Goal: Task Accomplishment & Management: Manage account settings

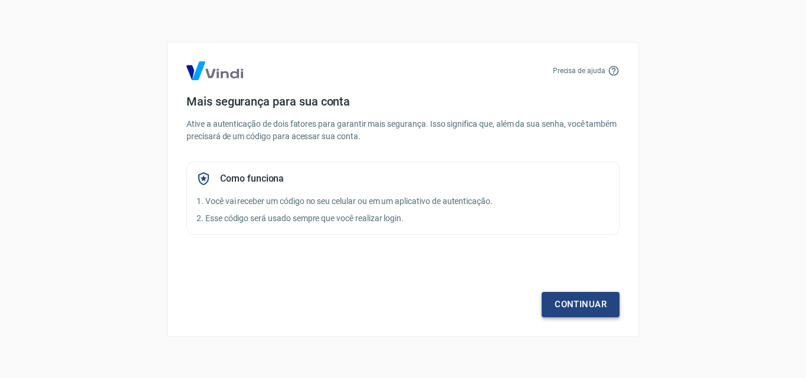
click at [595, 306] on link "Continuar" at bounding box center [581, 304] width 78 height 25
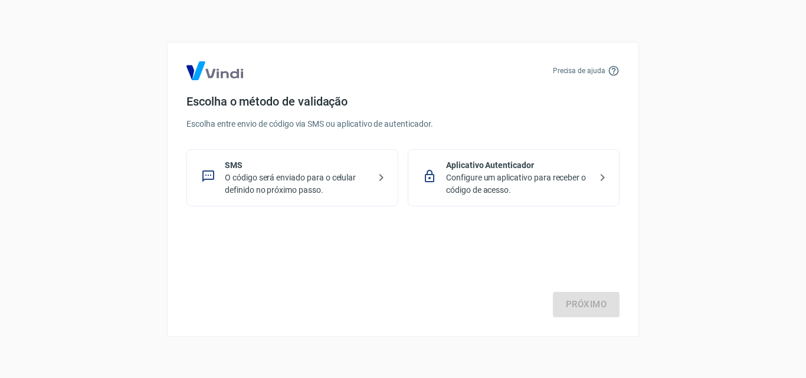
click at [487, 184] on p "Configure um aplicativo para receber o código de acesso." at bounding box center [518, 184] width 145 height 25
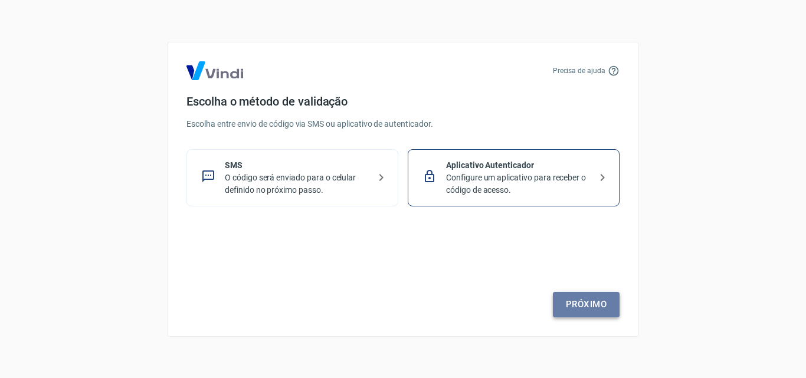
click at [572, 302] on link "Próximo" at bounding box center [586, 304] width 67 height 25
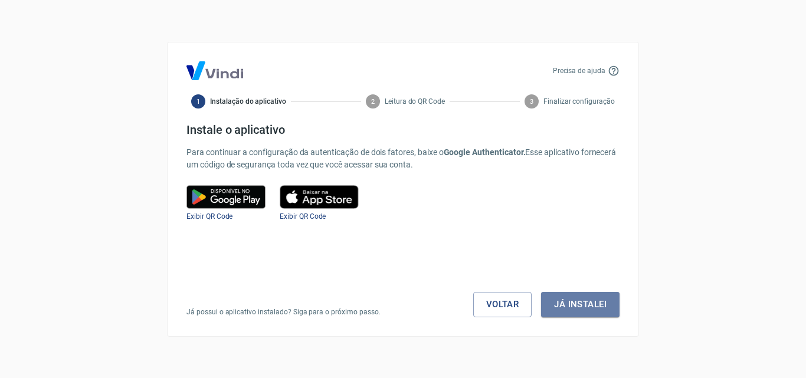
click at [572, 302] on button "Já instalei" at bounding box center [580, 304] width 78 height 25
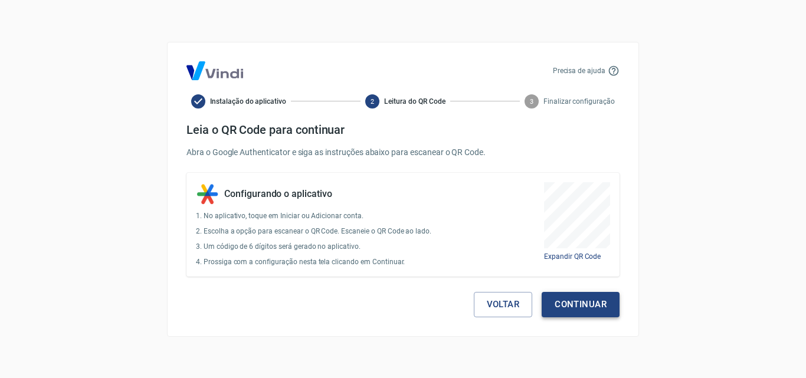
click at [585, 310] on button "Continuar" at bounding box center [581, 304] width 78 height 25
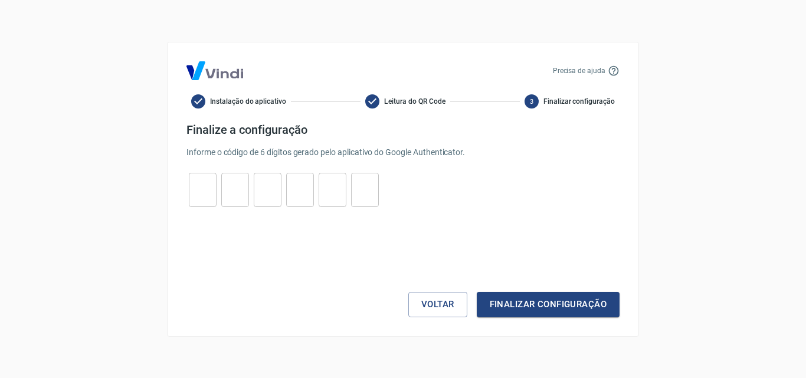
click at [197, 178] on input "tel" at bounding box center [203, 189] width 28 height 25
type input "1"
type input "0"
type input "7"
type input "4"
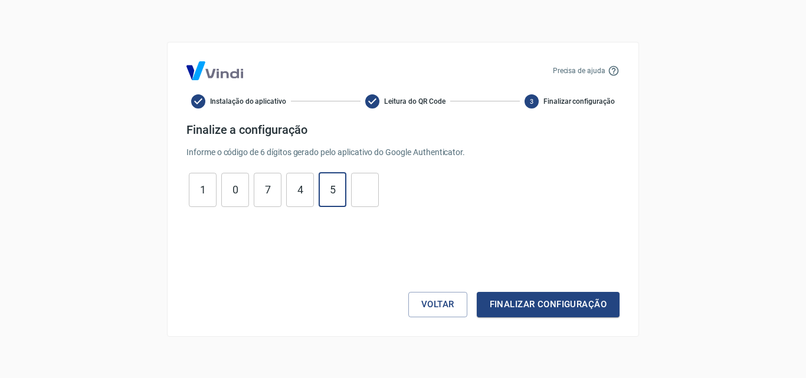
type input "5"
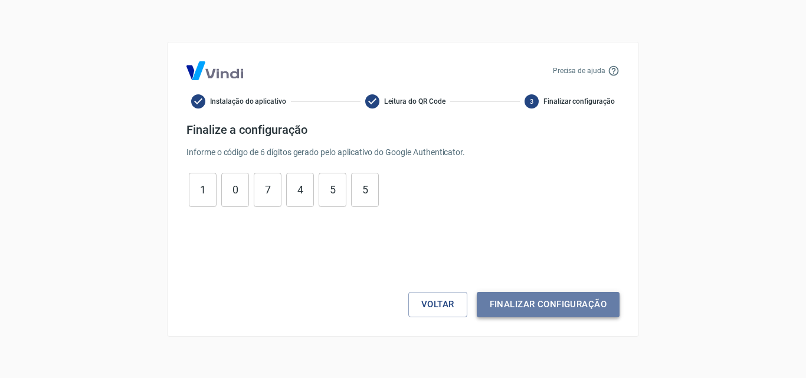
click at [525, 300] on button "Finalizar configuração" at bounding box center [548, 304] width 143 height 25
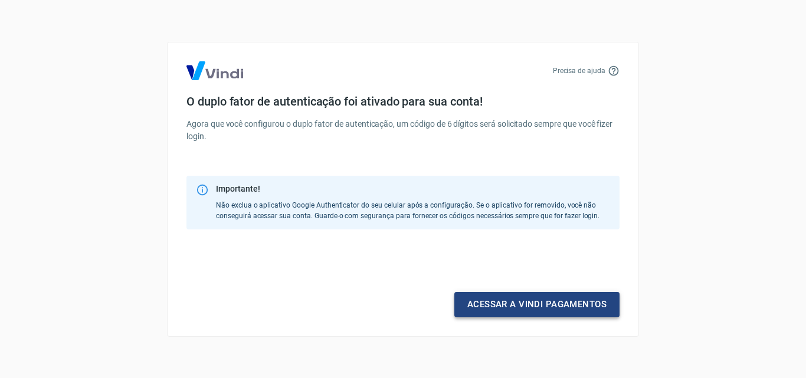
click at [533, 306] on link "Acessar a Vindi pagamentos" at bounding box center [536, 304] width 165 height 25
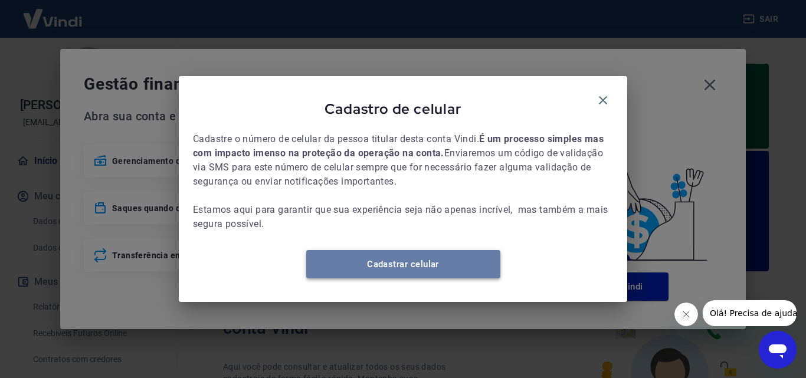
click at [388, 276] on link "Cadastrar celular" at bounding box center [403, 264] width 194 height 28
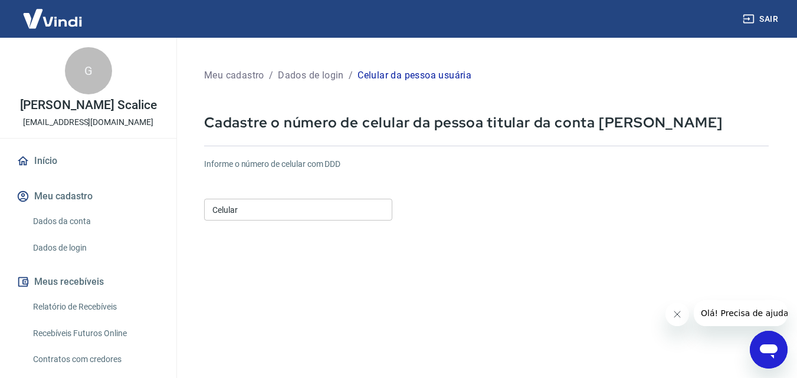
click at [263, 210] on input "Celular" at bounding box center [298, 210] width 188 height 22
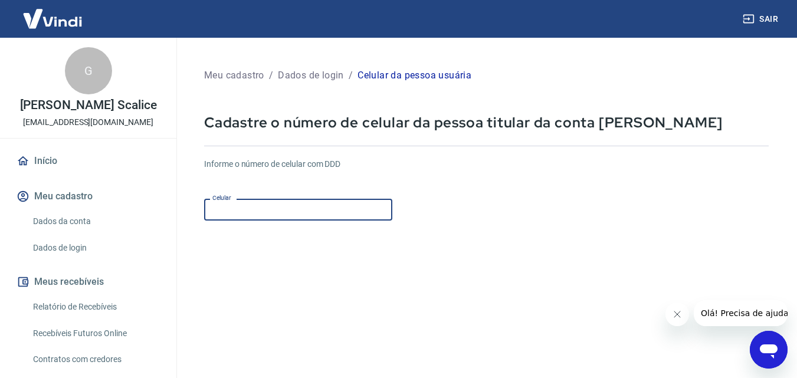
click at [263, 210] on input "Celular" at bounding box center [298, 210] width 188 height 22
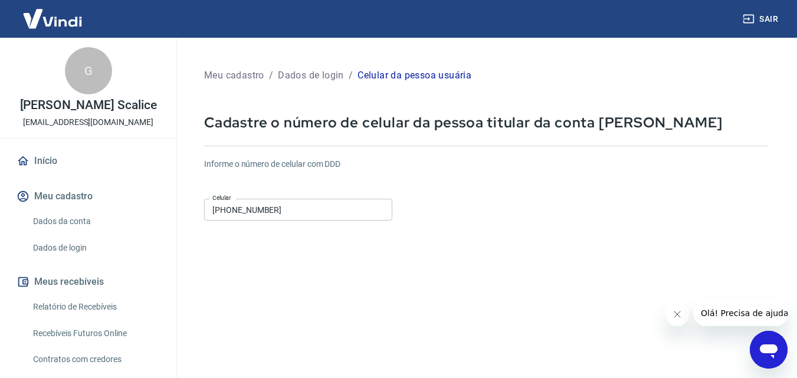
click at [402, 268] on form "Informe o número de celular com DDD Celular (55) 16997-8664 Celular Continuar C…" at bounding box center [486, 321] width 565 height 345
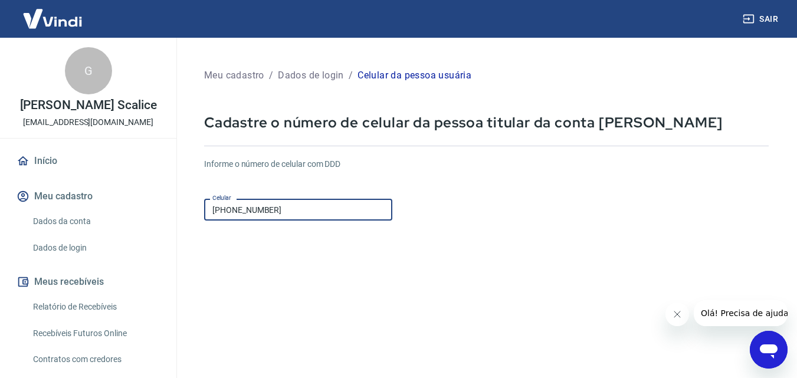
drag, startPoint x: 310, startPoint y: 216, endPoint x: 58, endPoint y: 199, distance: 252.5
click at [58, 199] on div "Sair G Giulia Poletti Scalice empresa.giuliascalice@gmail.com Início Meu cadast…" at bounding box center [398, 189] width 797 height 378
type input "[PHONE_NUMBER]"
click at [80, 223] on link "Dados da conta" at bounding box center [95, 221] width 134 height 24
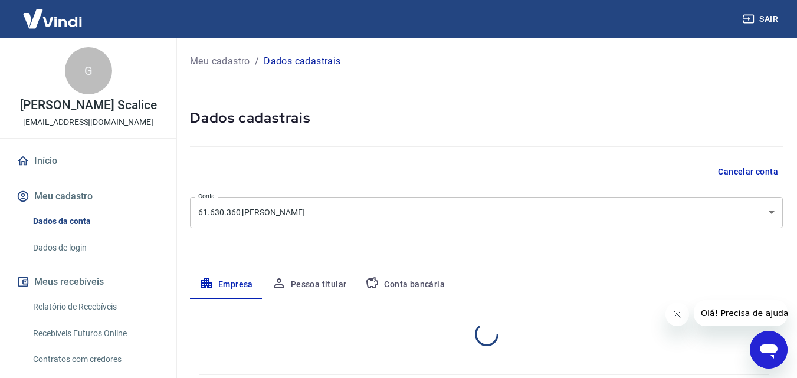
select select "SP"
select select "business"
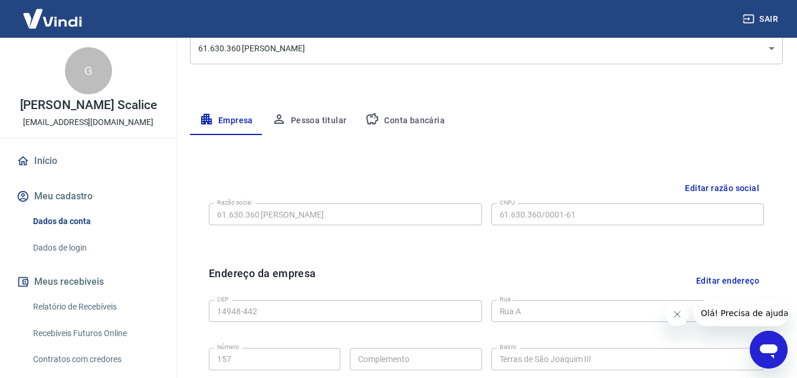
scroll to position [177, 0]
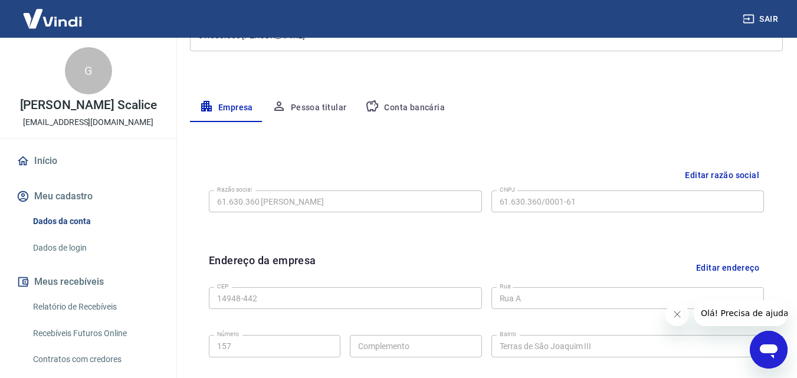
click at [307, 103] on button "Pessoa titular" at bounding box center [310, 108] width 94 height 28
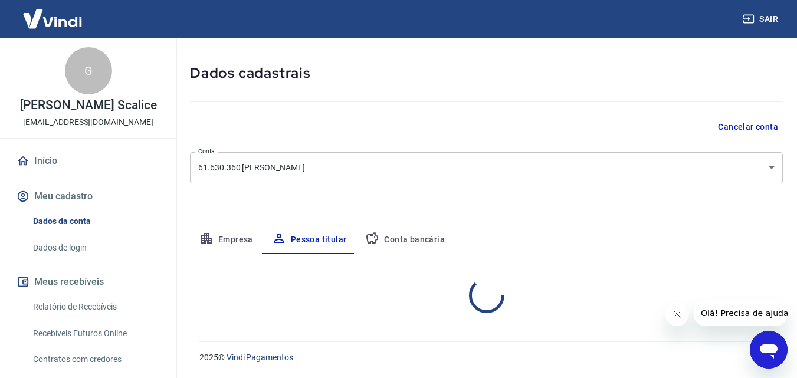
scroll to position [94, 0]
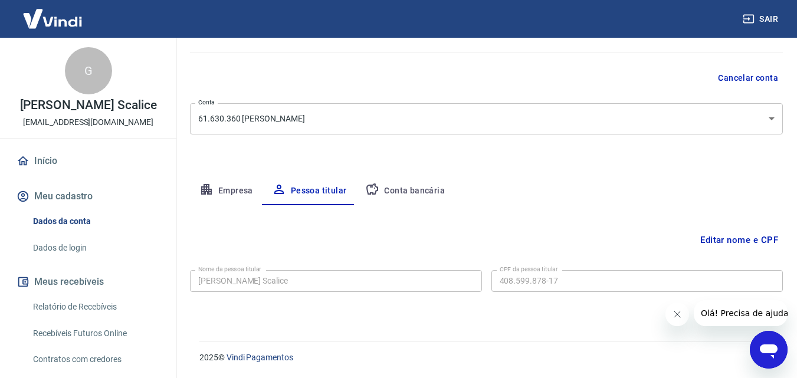
click at [408, 196] on button "Conta bancária" at bounding box center [405, 191] width 99 height 28
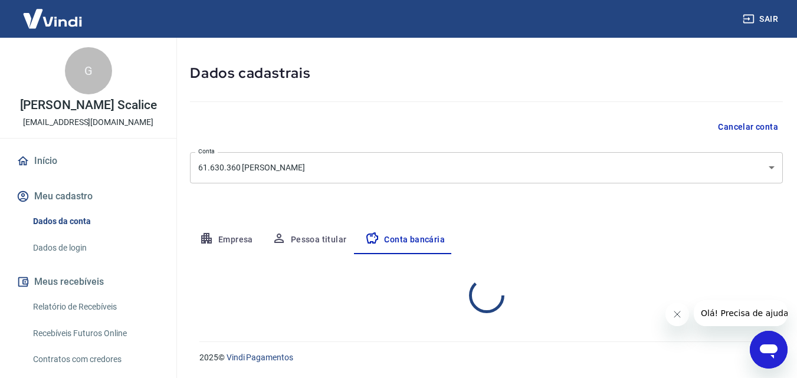
select select "1"
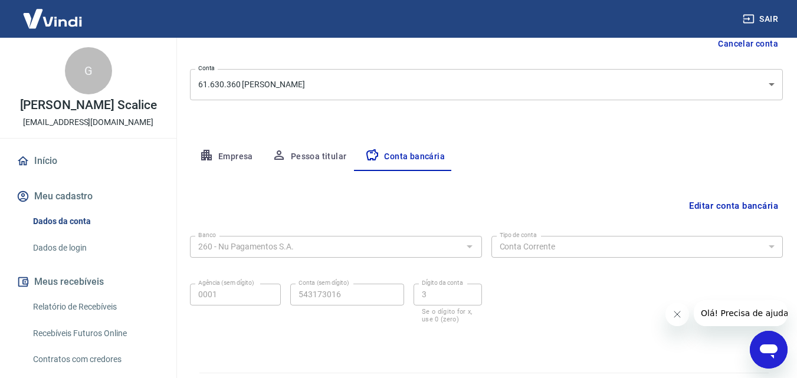
scroll to position [159, 0]
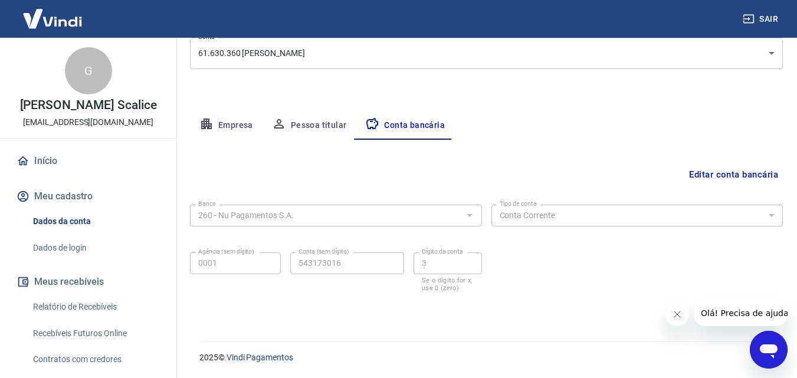
click at [60, 248] on link "Dados de login" at bounding box center [95, 248] width 134 height 24
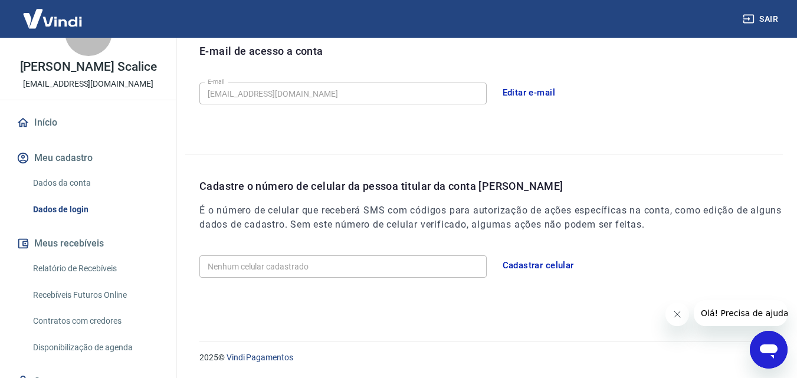
scroll to position [59, 0]
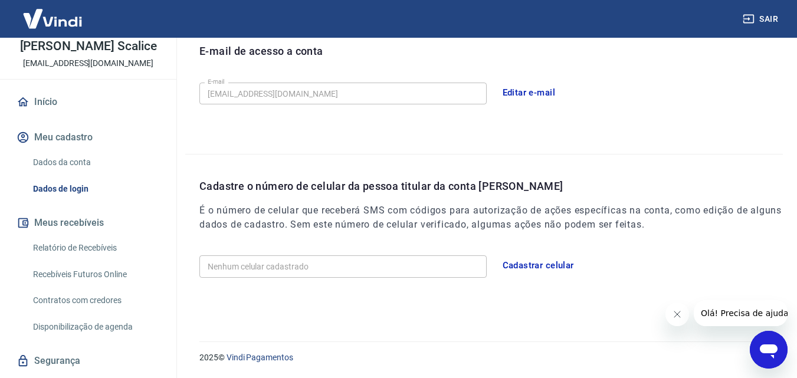
click at [73, 247] on link "Relatório de Recebíveis" at bounding box center [95, 248] width 134 height 24
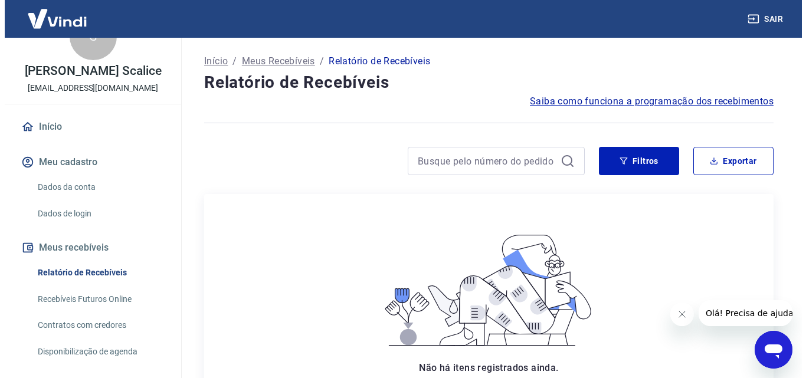
scroll to position [90, 0]
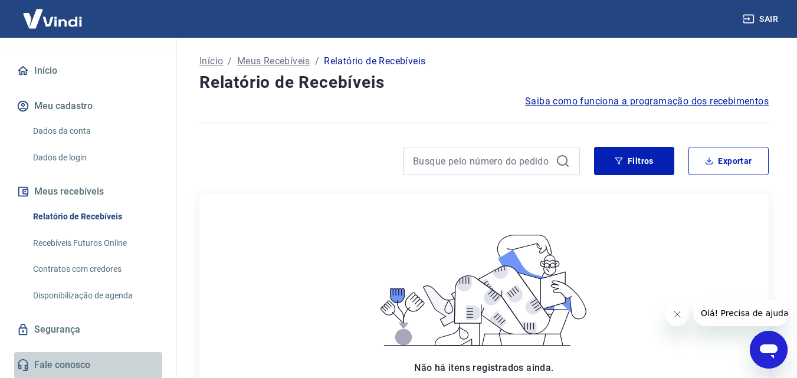
click at [89, 366] on link "Fale conosco" at bounding box center [88, 365] width 148 height 26
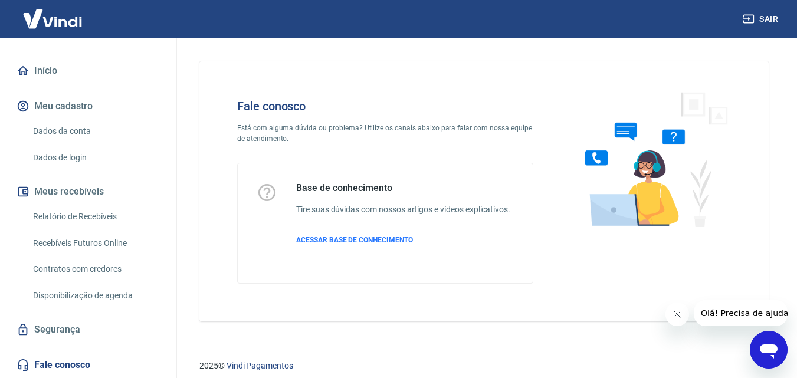
click at [67, 330] on link "Segurança" at bounding box center [88, 330] width 148 height 26
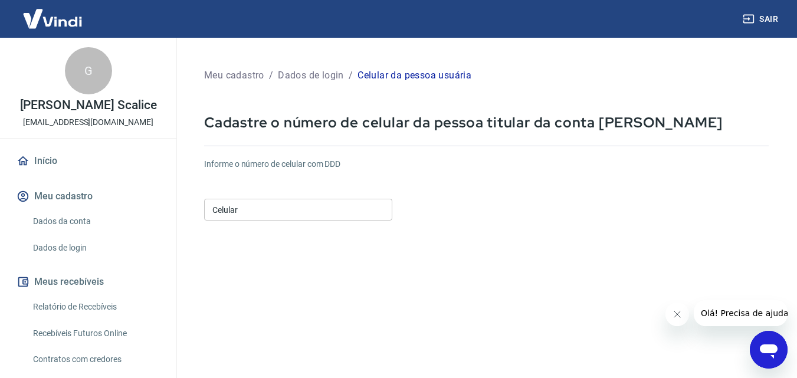
click at [241, 208] on input "Celular" at bounding box center [298, 210] width 188 height 22
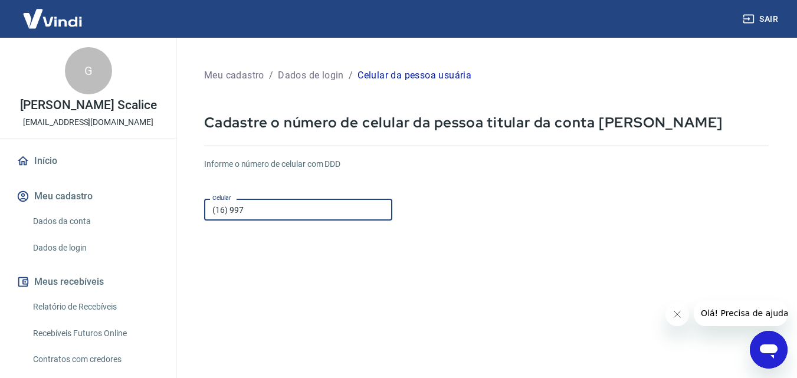
type input "[PHONE_NUMBER]"
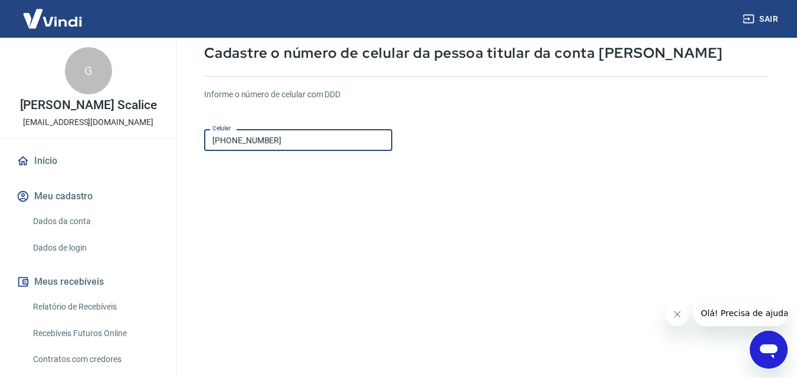
scroll to position [177, 0]
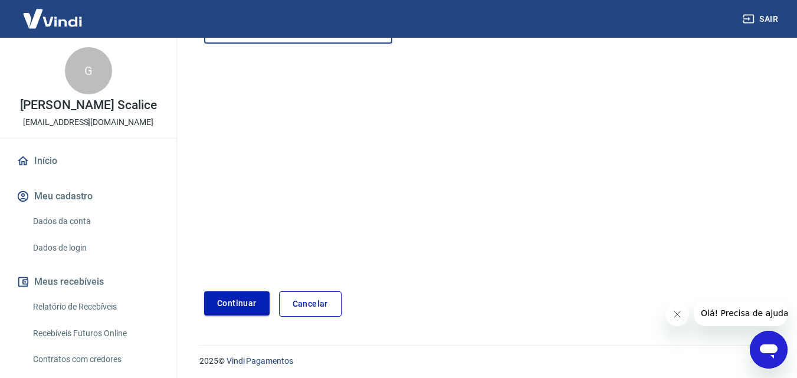
click at [256, 303] on button "Continuar" at bounding box center [237, 304] width 66 height 24
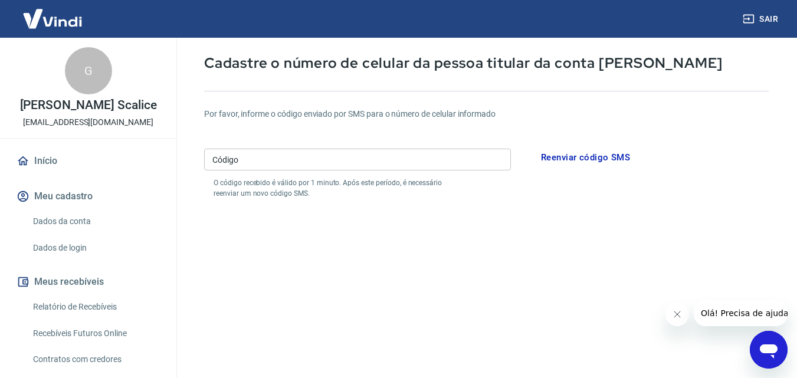
scroll to position [59, 0]
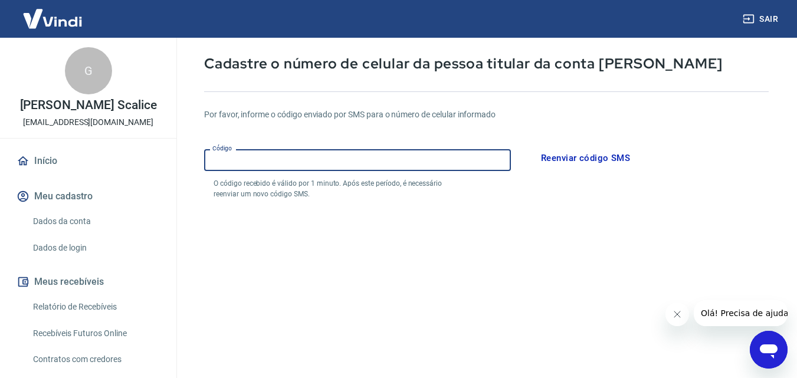
click at [348, 165] on input "Código" at bounding box center [357, 160] width 307 height 22
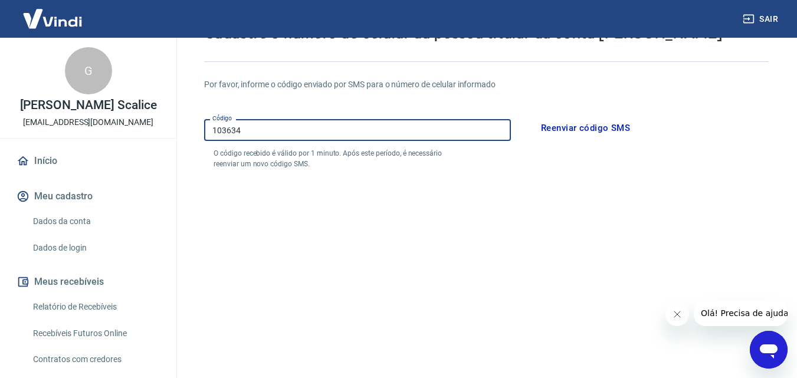
scroll to position [118, 0]
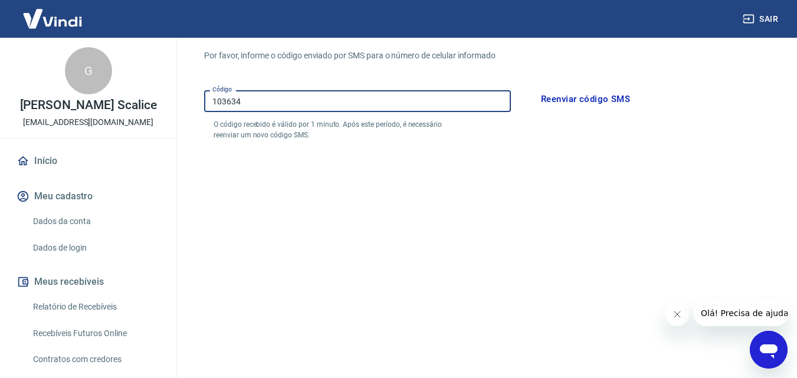
type input "103634"
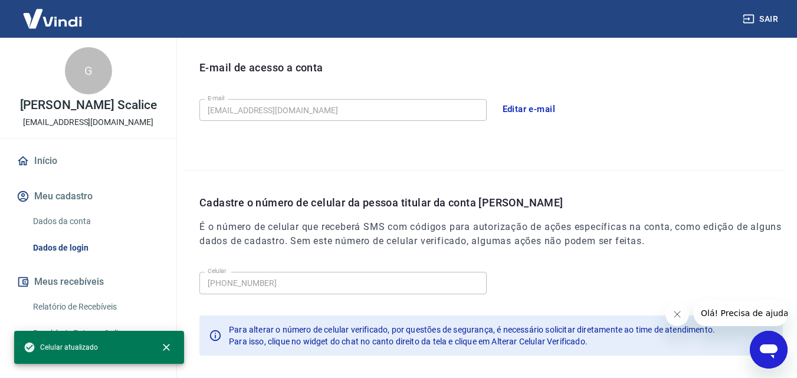
scroll to position [378, 0]
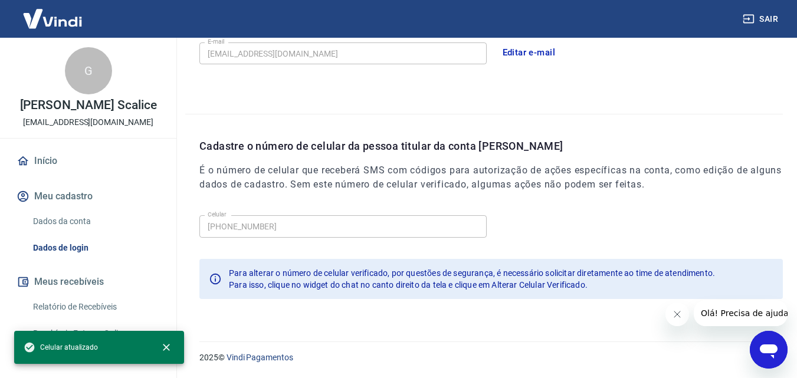
click at [58, 18] on img at bounding box center [52, 19] width 77 height 36
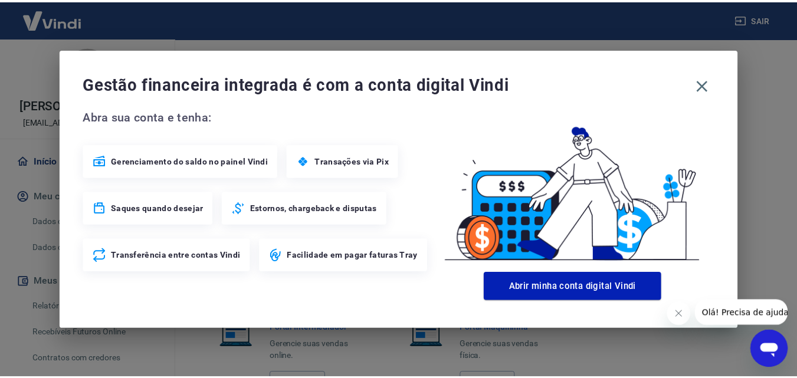
scroll to position [719, 0]
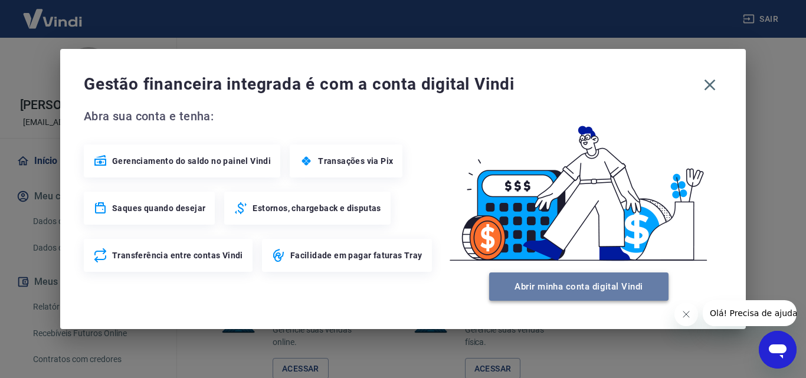
click at [595, 290] on button "Abrir minha conta digital Vindi" at bounding box center [578, 287] width 179 height 28
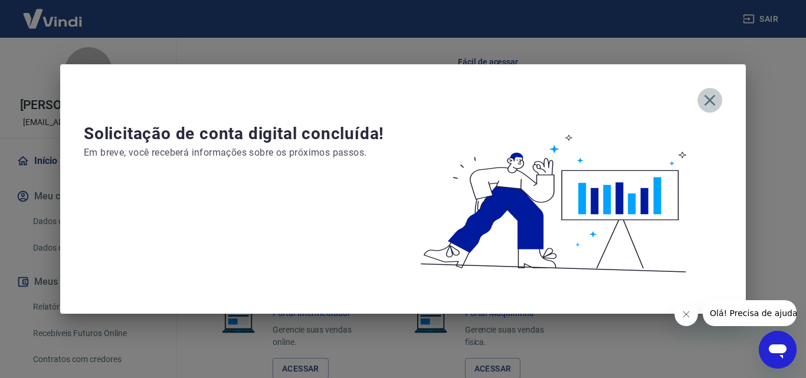
click at [711, 97] on icon "button" at bounding box center [709, 100] width 19 height 19
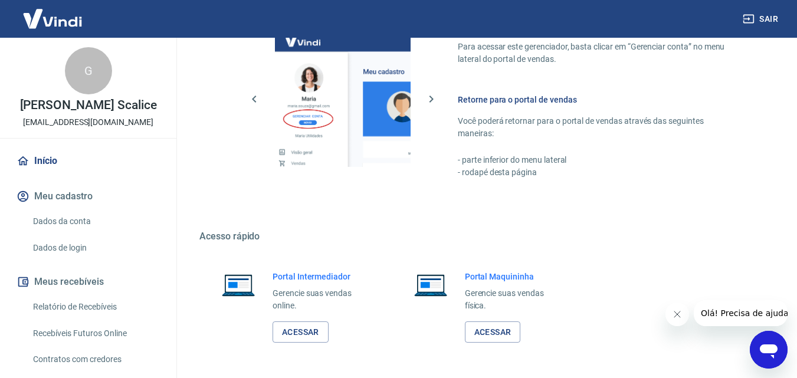
scroll to position [800, 0]
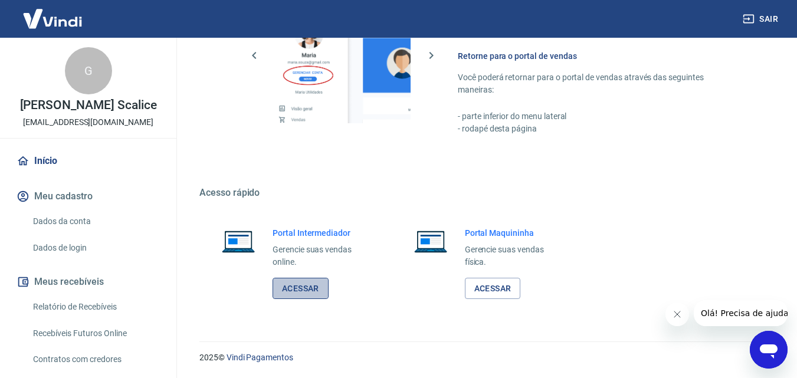
click at [289, 292] on link "Acessar" at bounding box center [301, 289] width 56 height 22
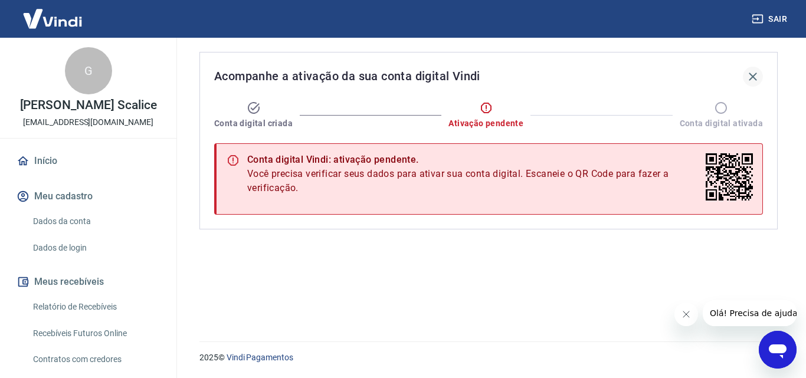
click at [755, 73] on icon "button" at bounding box center [753, 77] width 14 height 14
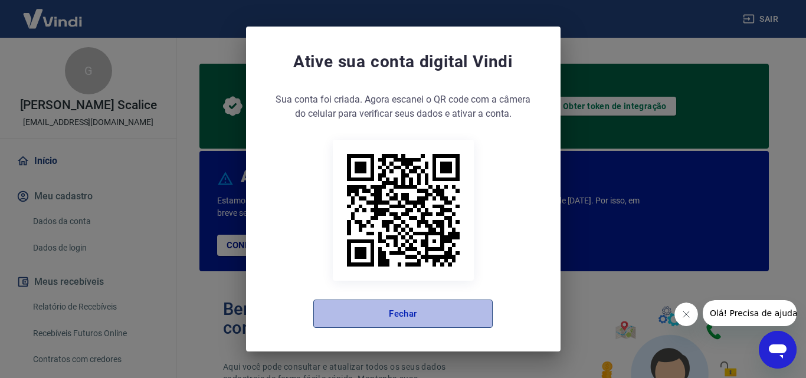
click at [399, 322] on button "Fechar" at bounding box center [402, 314] width 179 height 28
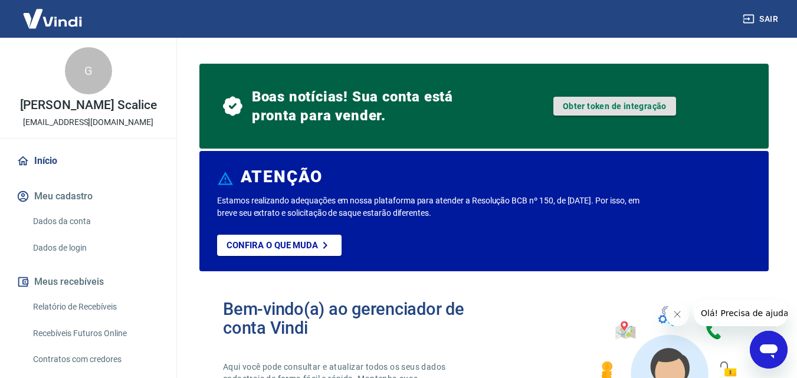
click at [639, 106] on link "Obter token de integração" at bounding box center [615, 106] width 123 height 19
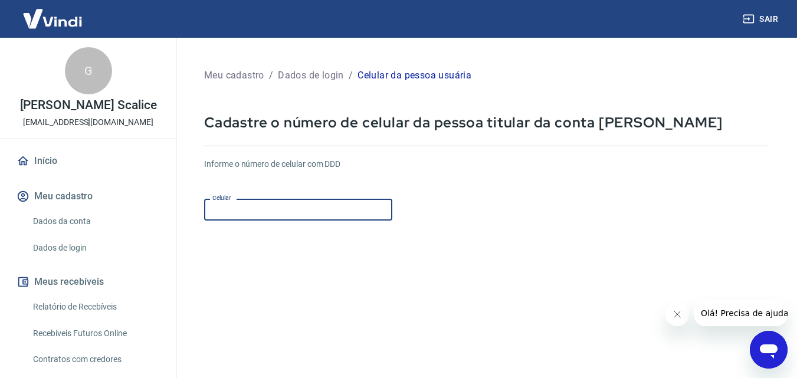
click at [286, 213] on input "Celular" at bounding box center [298, 210] width 188 height 22
type input "[PHONE_NUMBER]"
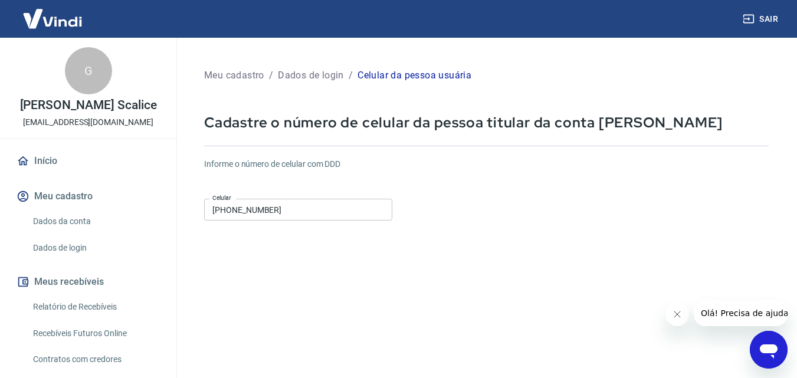
click at [476, 266] on form "Informe o número de celular com DDD Celular [PHONE_NUMBER] Celular Continuar Ca…" at bounding box center [486, 321] width 565 height 345
click at [676, 319] on icon "Fechar mensagem da empresa" at bounding box center [676, 314] width 9 height 9
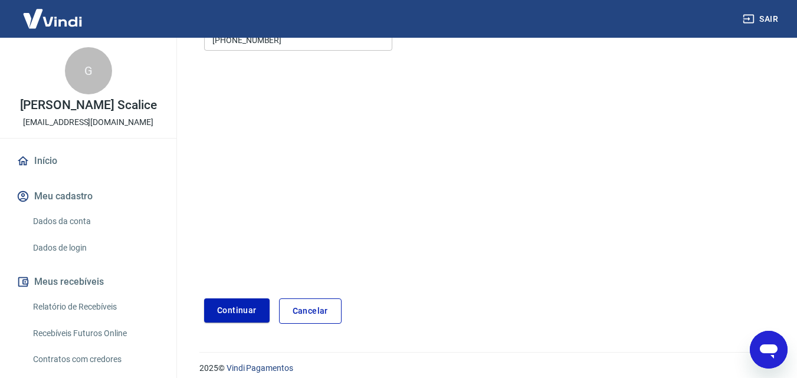
scroll to position [177, 0]
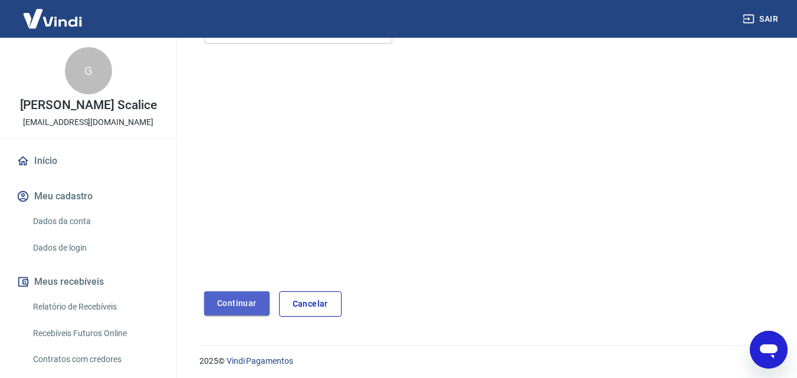
click at [245, 305] on button "Continuar" at bounding box center [237, 304] width 66 height 24
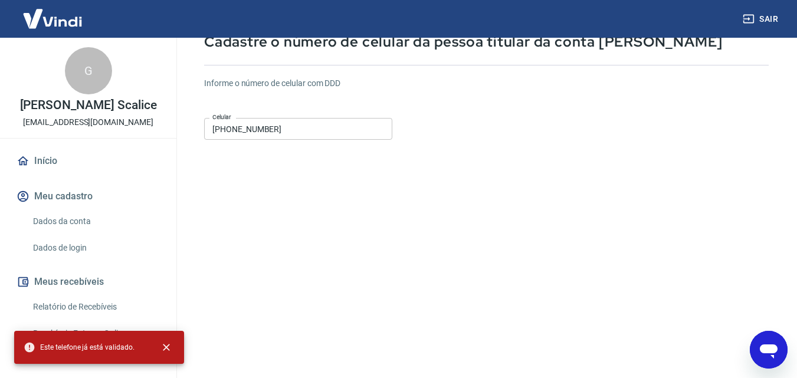
scroll to position [0, 0]
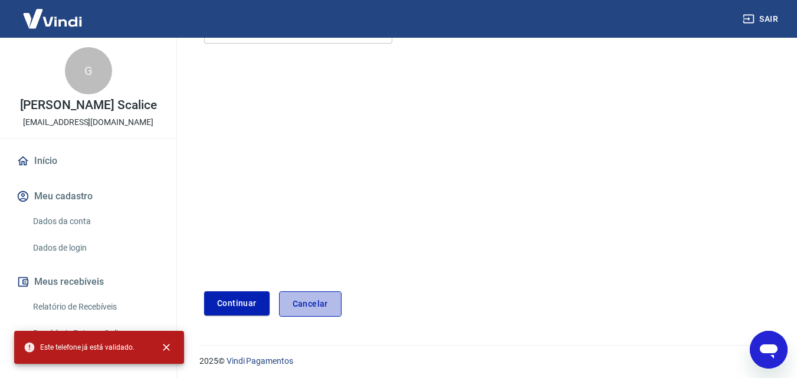
click at [321, 309] on link "Cancelar" at bounding box center [310, 304] width 63 height 25
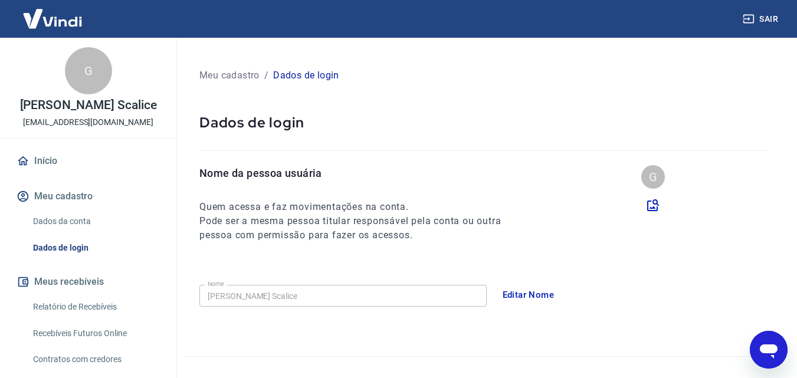
click at [71, 25] on img at bounding box center [52, 19] width 77 height 36
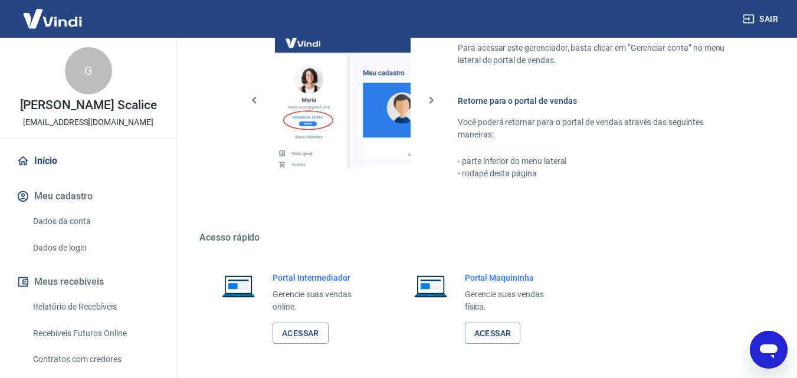
scroll to position [800, 0]
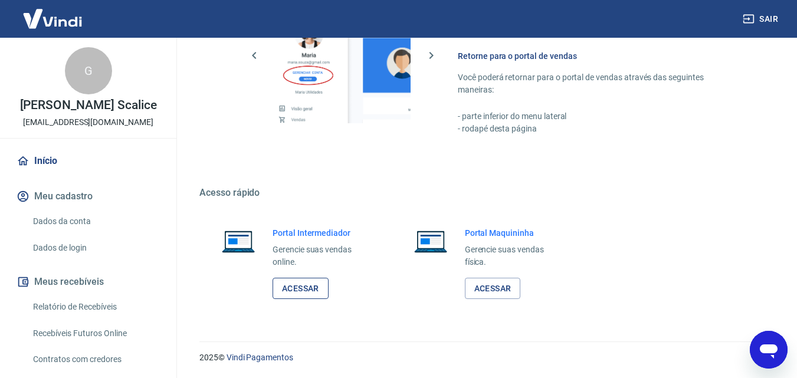
click at [307, 286] on link "Acessar" at bounding box center [301, 289] width 56 height 22
